Goal: Task Accomplishment & Management: Complete application form

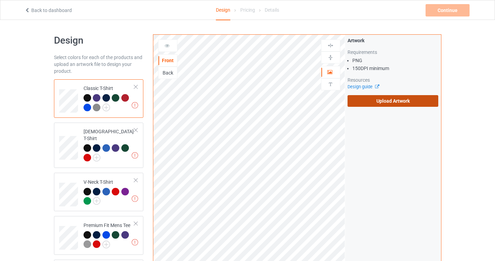
click at [386, 98] on label "Upload Artwork" at bounding box center [392, 101] width 91 height 12
click at [0, 0] on input "Upload Artwork" at bounding box center [0, 0] width 0 height 0
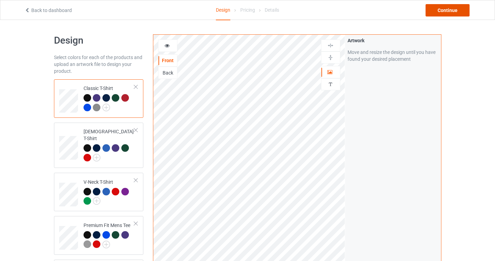
click at [442, 12] on div "Continue" at bounding box center [447, 10] width 44 height 12
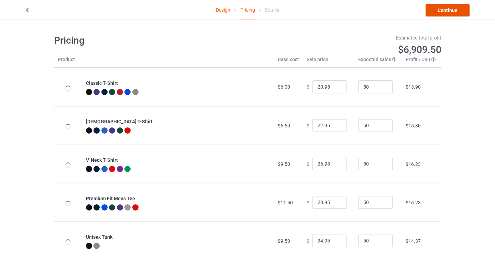
click at [444, 11] on link "Continue" at bounding box center [447, 10] width 44 height 12
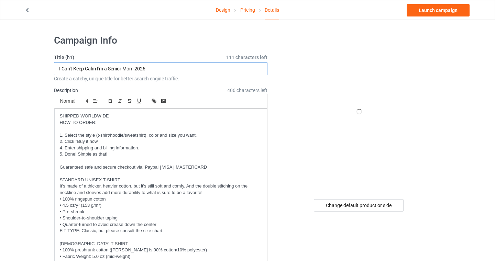
click at [96, 69] on input "I Can't Keep Calm I'm a Senior Mom 2026" at bounding box center [161, 68] width 214 height 13
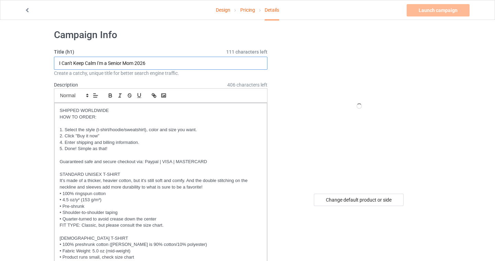
drag, startPoint x: 98, startPoint y: 62, endPoint x: 29, endPoint y: 61, distance: 69.1
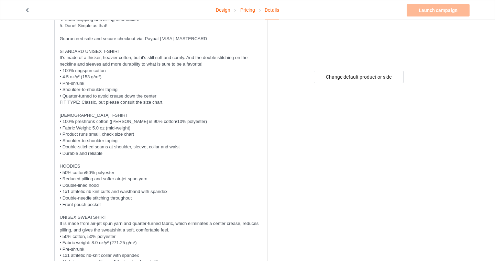
scroll to position [365, 0]
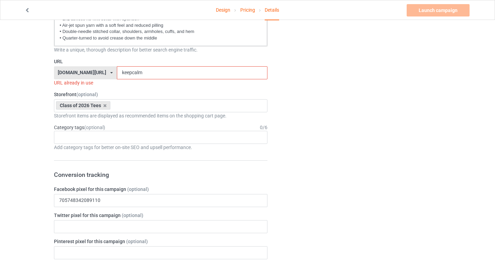
type input "I'm a Senior Mom 2026"
drag, startPoint x: 147, startPoint y: 75, endPoint x: 86, endPoint y: 76, distance: 61.9
click at [86, 76] on div "[DOMAIN_NAME][URL] [DOMAIN_NAME][URL] [DOMAIN_NAME][URL] [DOMAIN_NAME][URL] [DO…" at bounding box center [161, 72] width 214 height 13
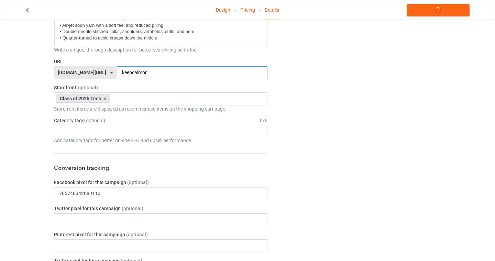
type input "keepcalmor"
click at [46, 100] on div "Design Pricing Details Launch campaign Campaign Info Title (h1) 129 characters …" at bounding box center [247, 198] width 495 height 1087
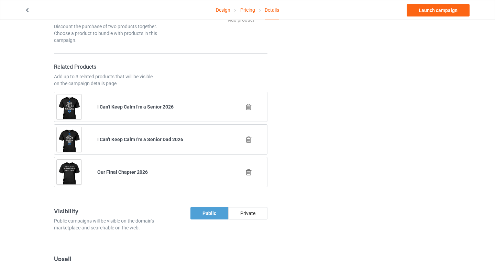
scroll to position [651, 0]
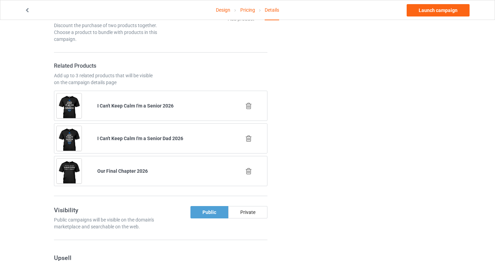
click at [250, 139] on icon at bounding box center [248, 138] width 9 height 7
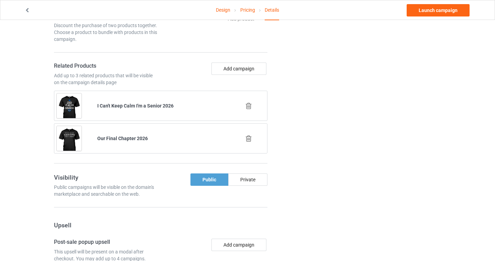
click at [249, 104] on icon at bounding box center [248, 105] width 9 height 7
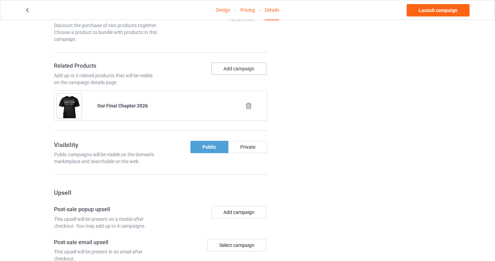
click at [230, 68] on button "Add campaign" at bounding box center [238, 69] width 55 height 12
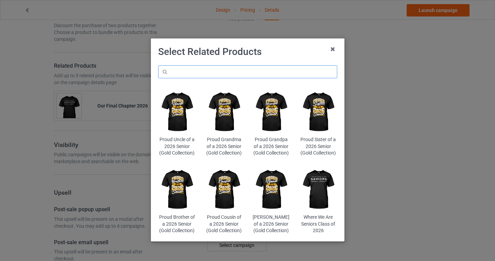
click at [211, 69] on input "text" at bounding box center [247, 71] width 179 height 13
type input "retro"
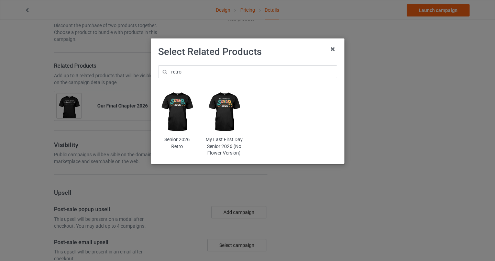
click at [174, 109] on img at bounding box center [176, 112] width 37 height 47
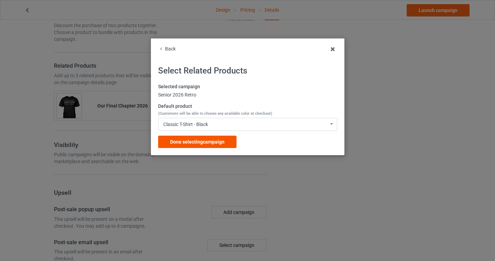
click at [203, 142] on span "Done selecting campaign" at bounding box center [197, 141] width 54 height 5
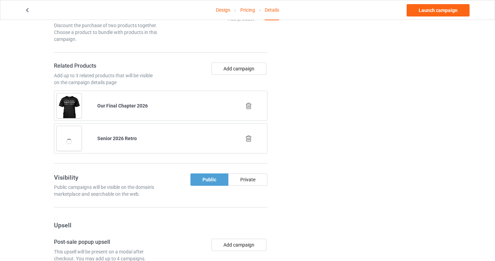
scroll to position [613, 0]
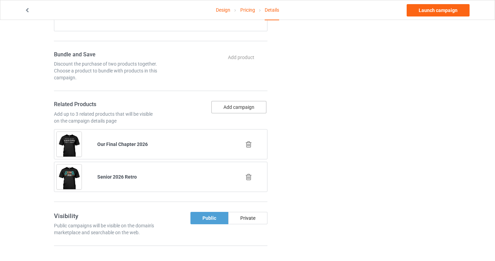
click at [226, 102] on button "Add campaign" at bounding box center [238, 107] width 55 height 12
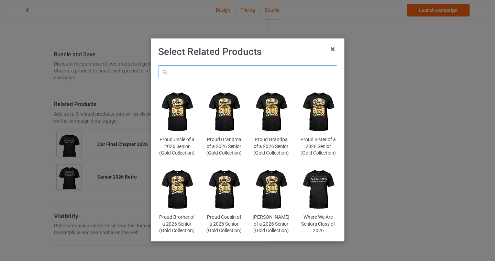
click at [211, 73] on input "text" at bounding box center [247, 71] width 179 height 13
type input "proud dad"
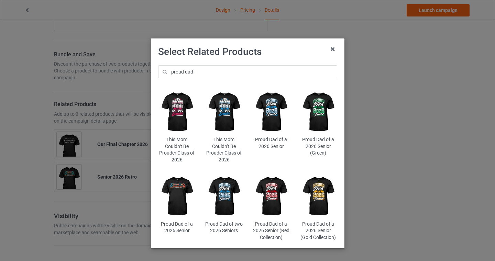
click at [273, 119] on img at bounding box center [270, 112] width 37 height 47
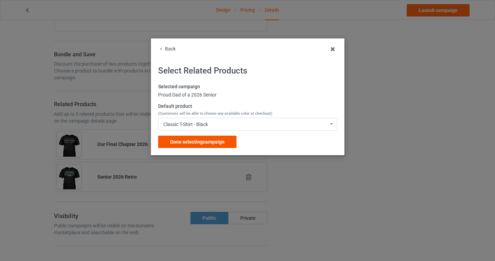
click at [188, 143] on span "Done selecting campaign" at bounding box center [197, 141] width 54 height 5
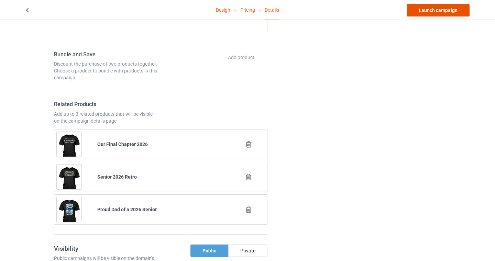
click at [433, 12] on link "Launch campaign" at bounding box center [438, 10] width 63 height 12
